Goal: Find specific page/section: Find specific page/section

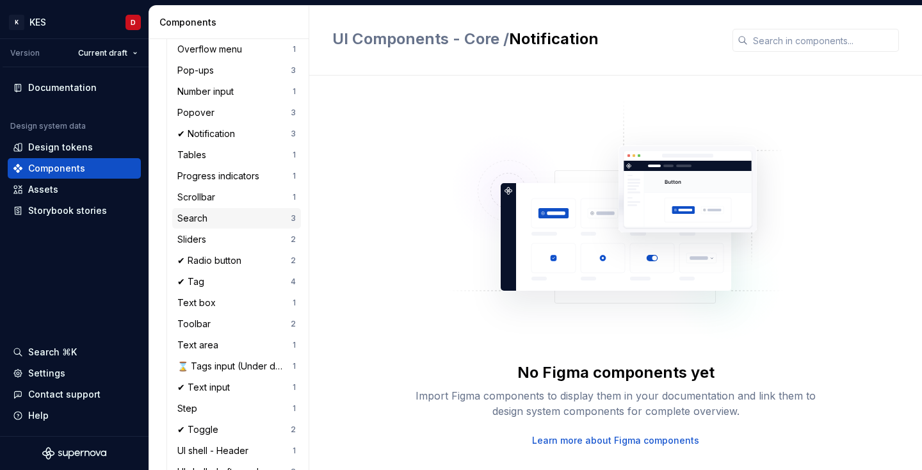
scroll to position [881, 0]
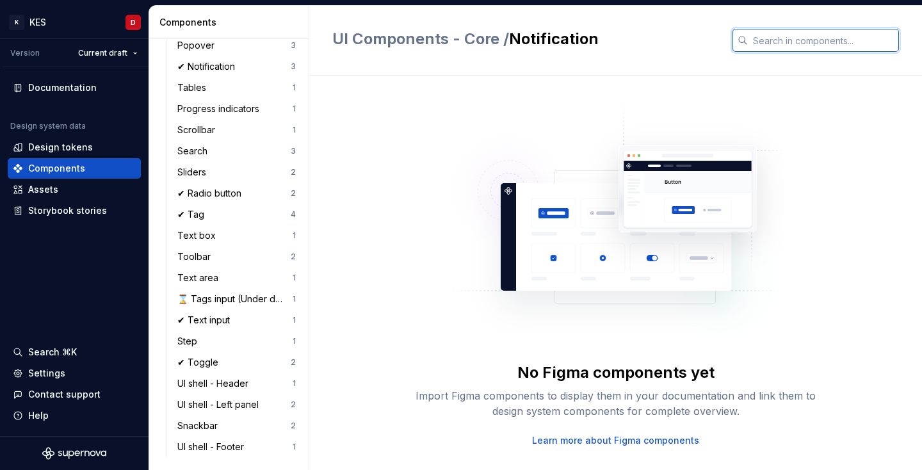
click at [805, 45] on input "text" at bounding box center [823, 40] width 151 height 23
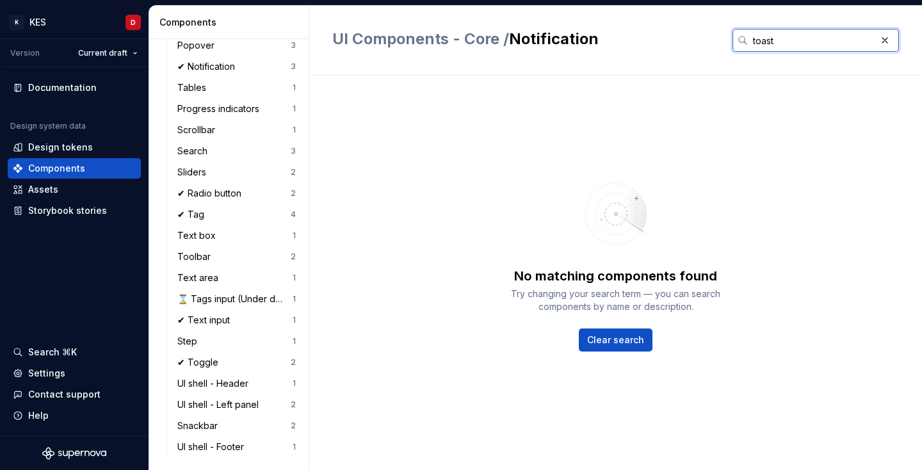
type input "toast"
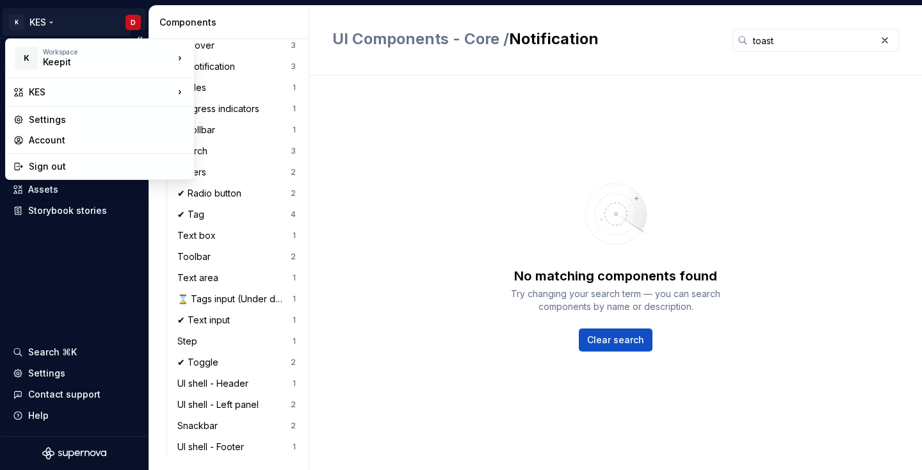
click at [47, 22] on html "K KES D Version Current draft Documentation Design system data Design tokens Co…" at bounding box center [461, 235] width 922 height 470
click at [50, 22] on html "K KES D Version Current draft Documentation Design system data Design tokens Co…" at bounding box center [461, 235] width 922 height 470
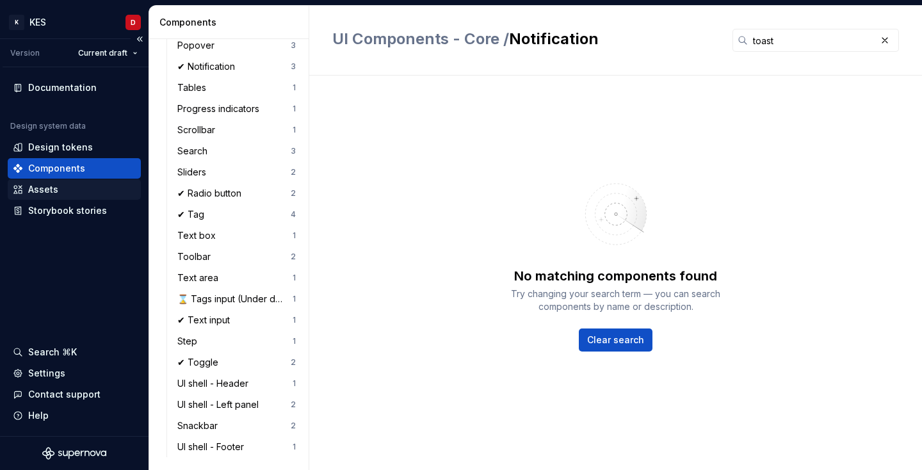
click at [70, 185] on div "Assets" at bounding box center [74, 189] width 123 height 13
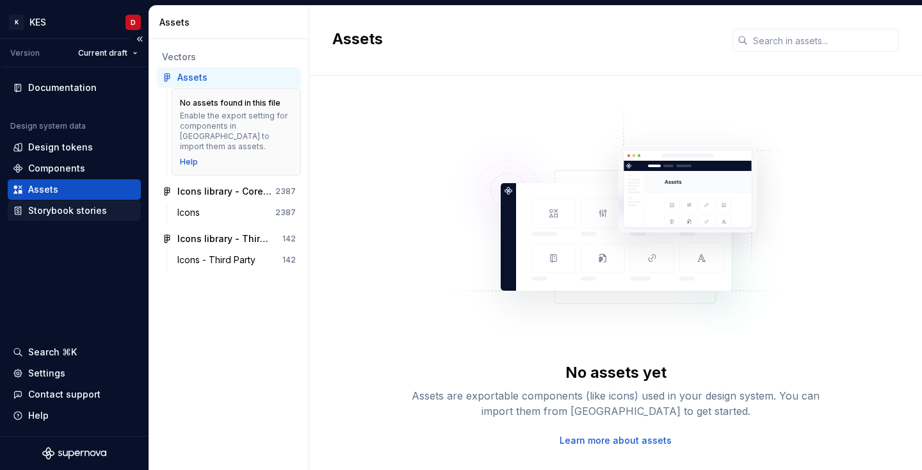
click at [92, 207] on div "Storybook stories" at bounding box center [67, 210] width 79 height 13
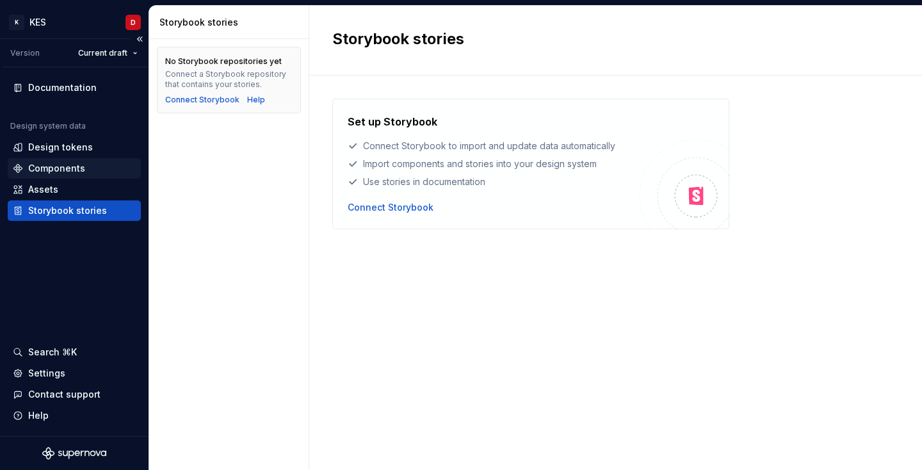
click at [86, 164] on div "Components" at bounding box center [74, 168] width 123 height 13
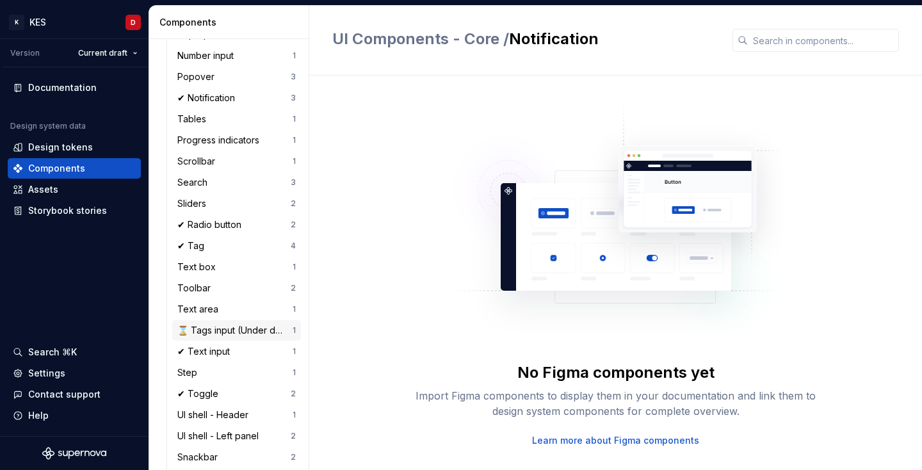
scroll to position [881, 0]
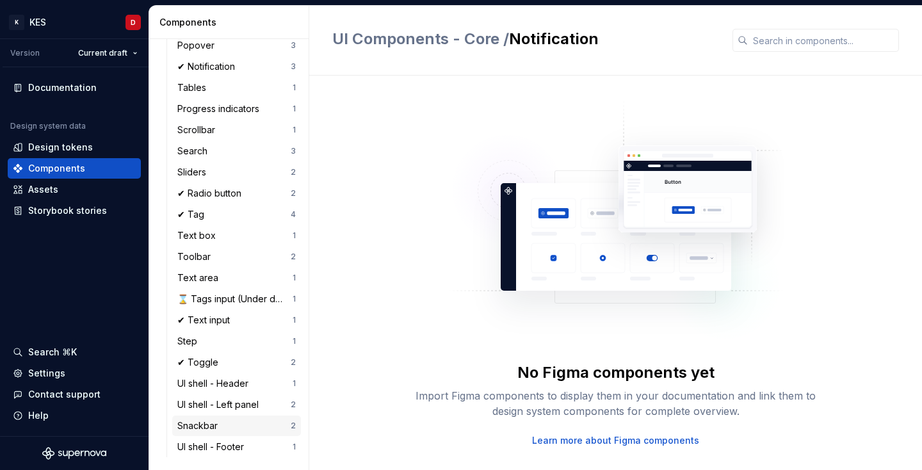
click at [221, 424] on div "Snackbar" at bounding box center [199, 425] width 45 height 13
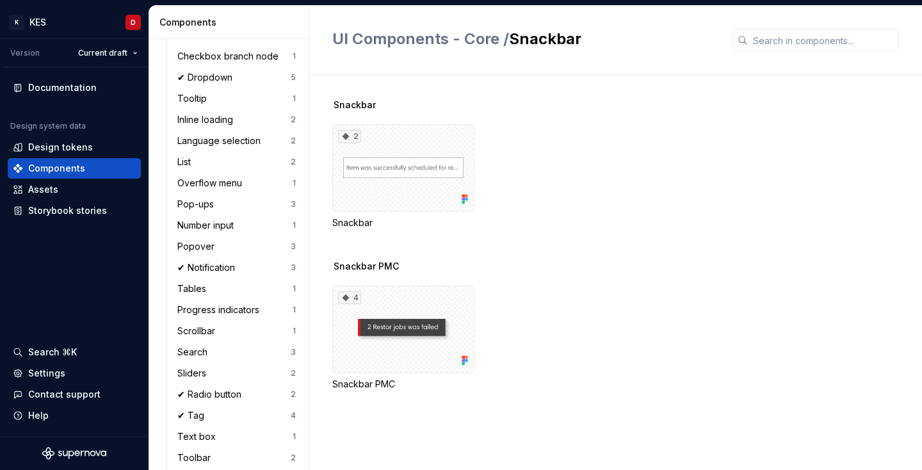
scroll to position [679, 0]
click at [211, 251] on div "Popover" at bounding box center [198, 247] width 42 height 13
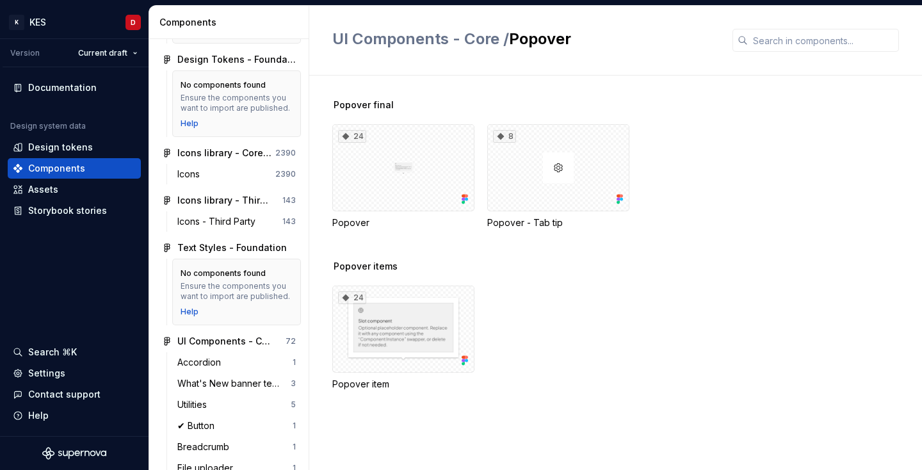
scroll to position [171, 0]
